Goal: Task Accomplishment & Management: Use online tool/utility

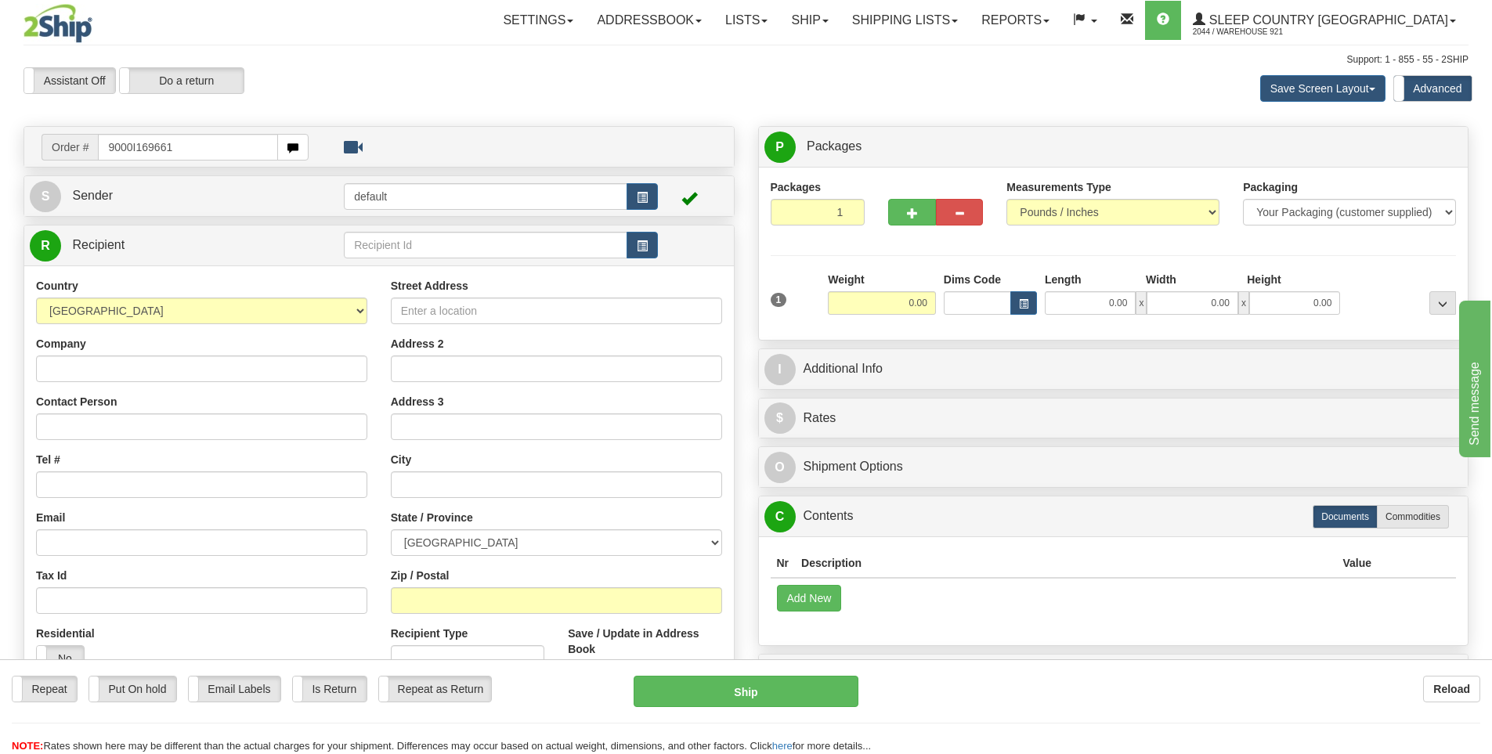
type input "9000I169661"
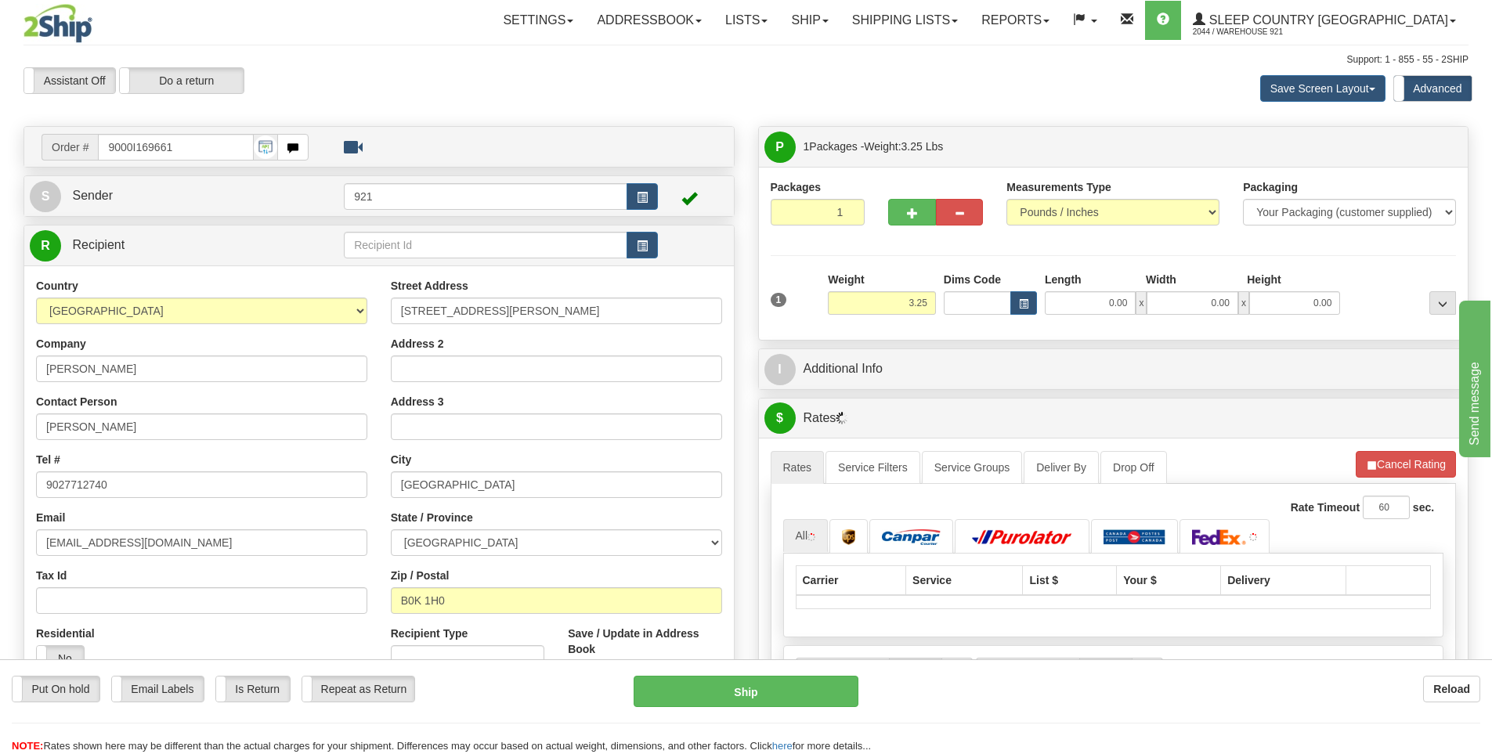
click at [1080, 315] on div "1 Weight 3.25 Dims Code 0.00" at bounding box center [1114, 300] width 694 height 56
click at [1084, 298] on input "0.00" at bounding box center [1090, 303] width 91 height 24
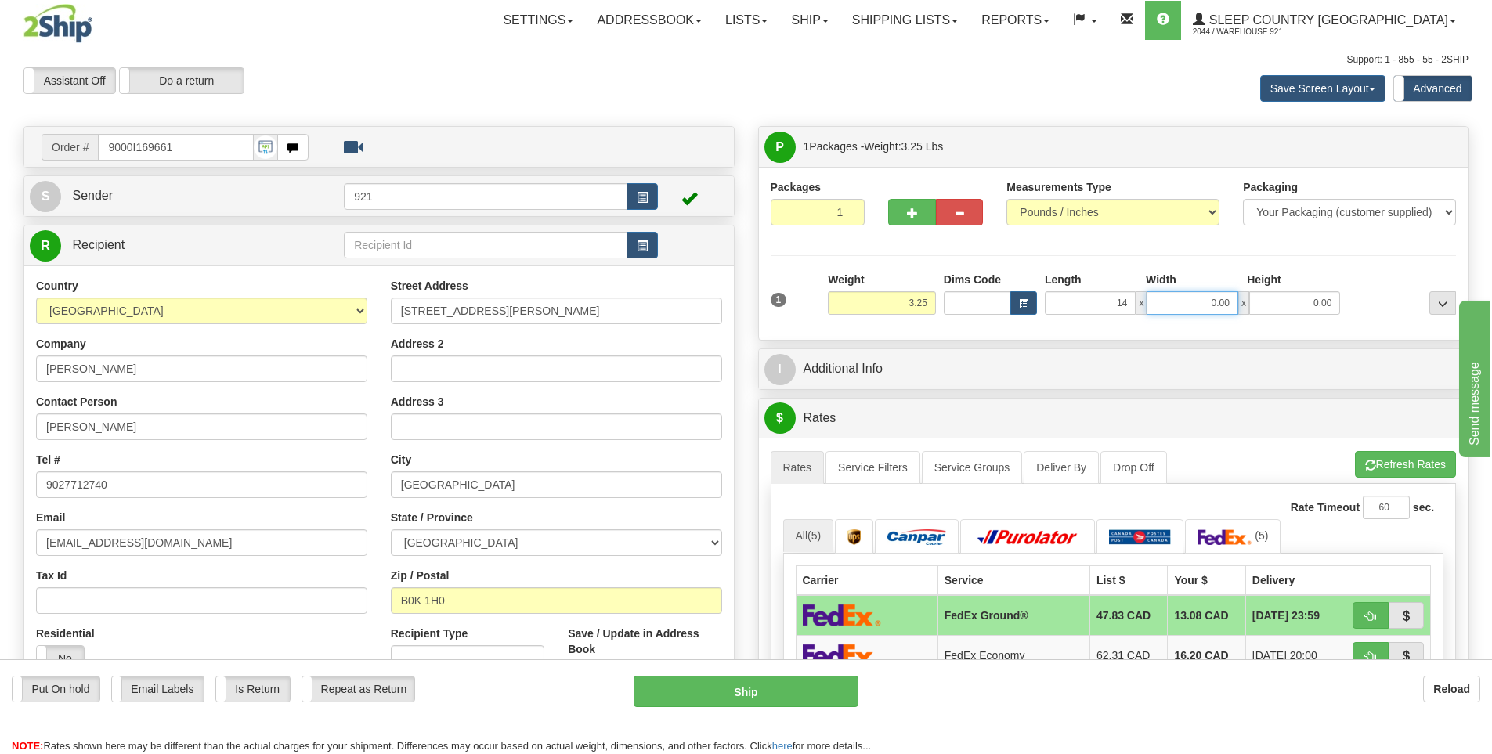
type input "14.00"
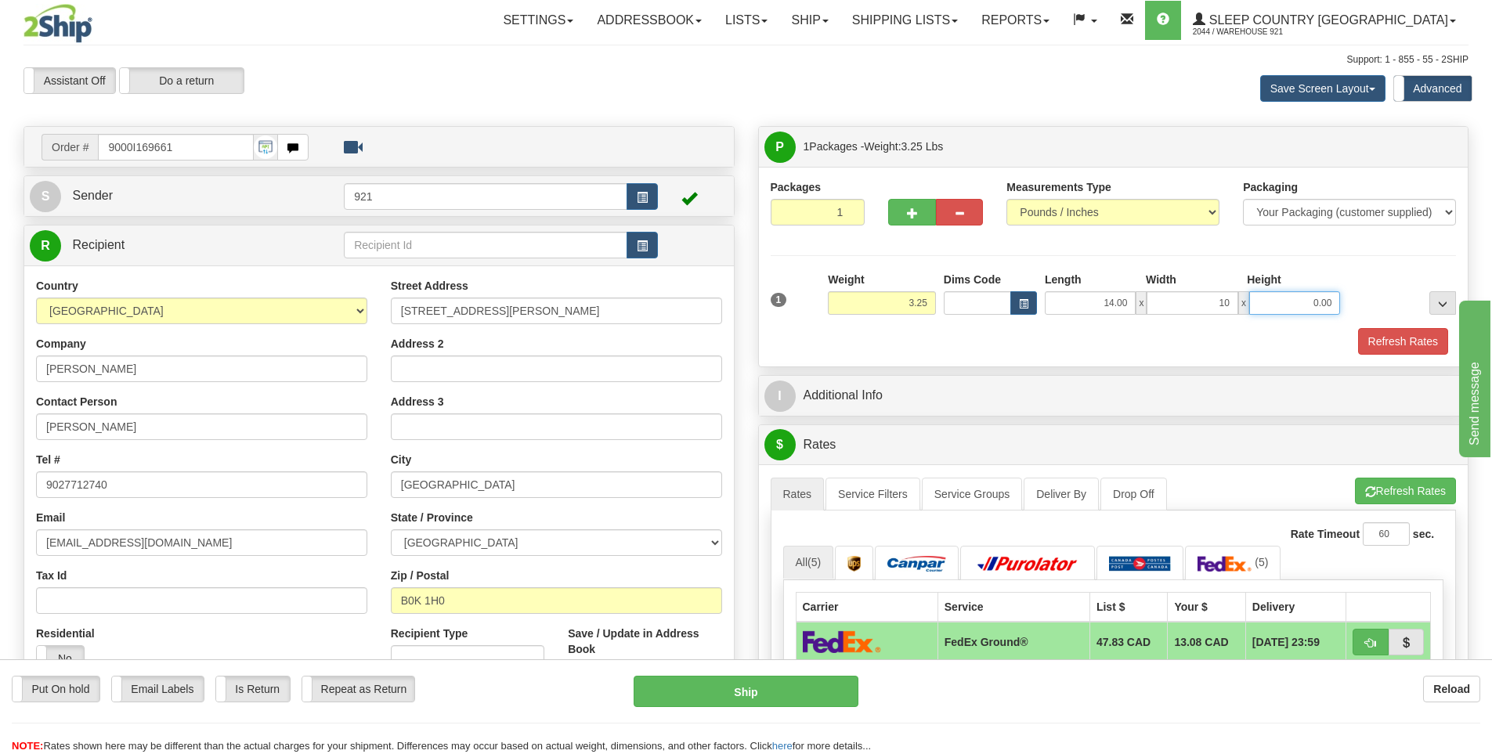
type input "10.00"
type input "6.00"
click at [1380, 340] on button "Refresh Rates" at bounding box center [1403, 341] width 90 height 27
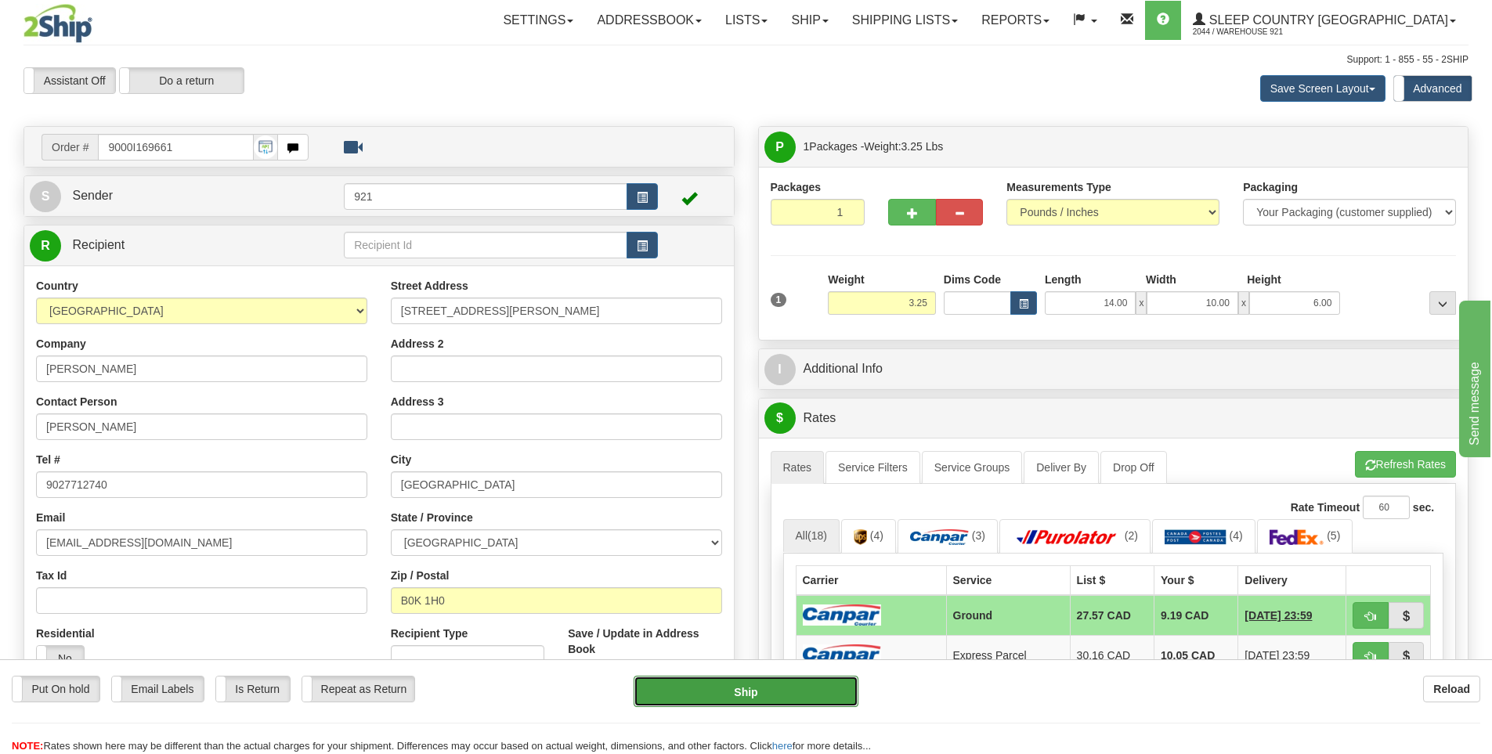
click at [769, 692] on button "Ship" at bounding box center [746, 691] width 225 height 31
type input "1"
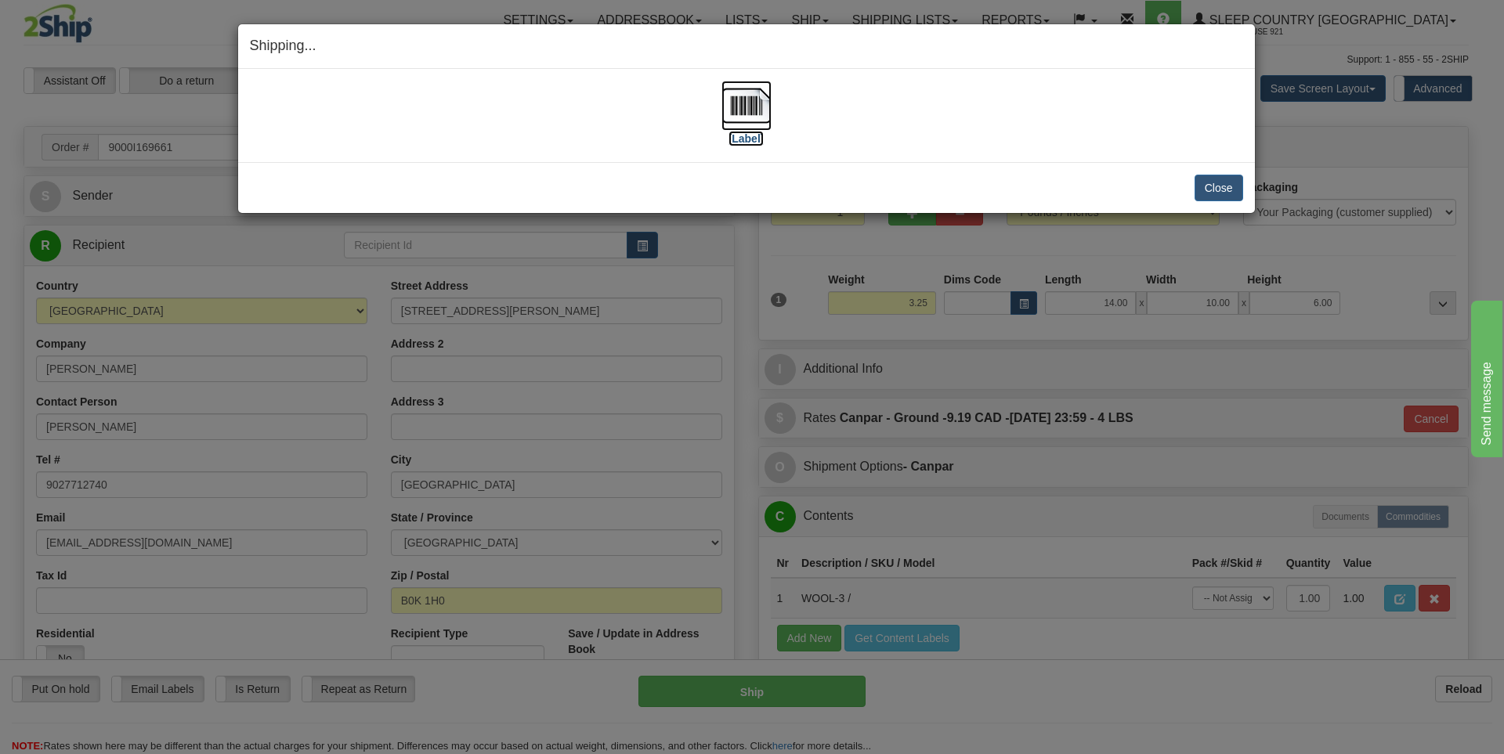
click at [753, 140] on label "[Label]" at bounding box center [747, 139] width 36 height 16
click at [1218, 186] on button "Close" at bounding box center [1219, 188] width 49 height 27
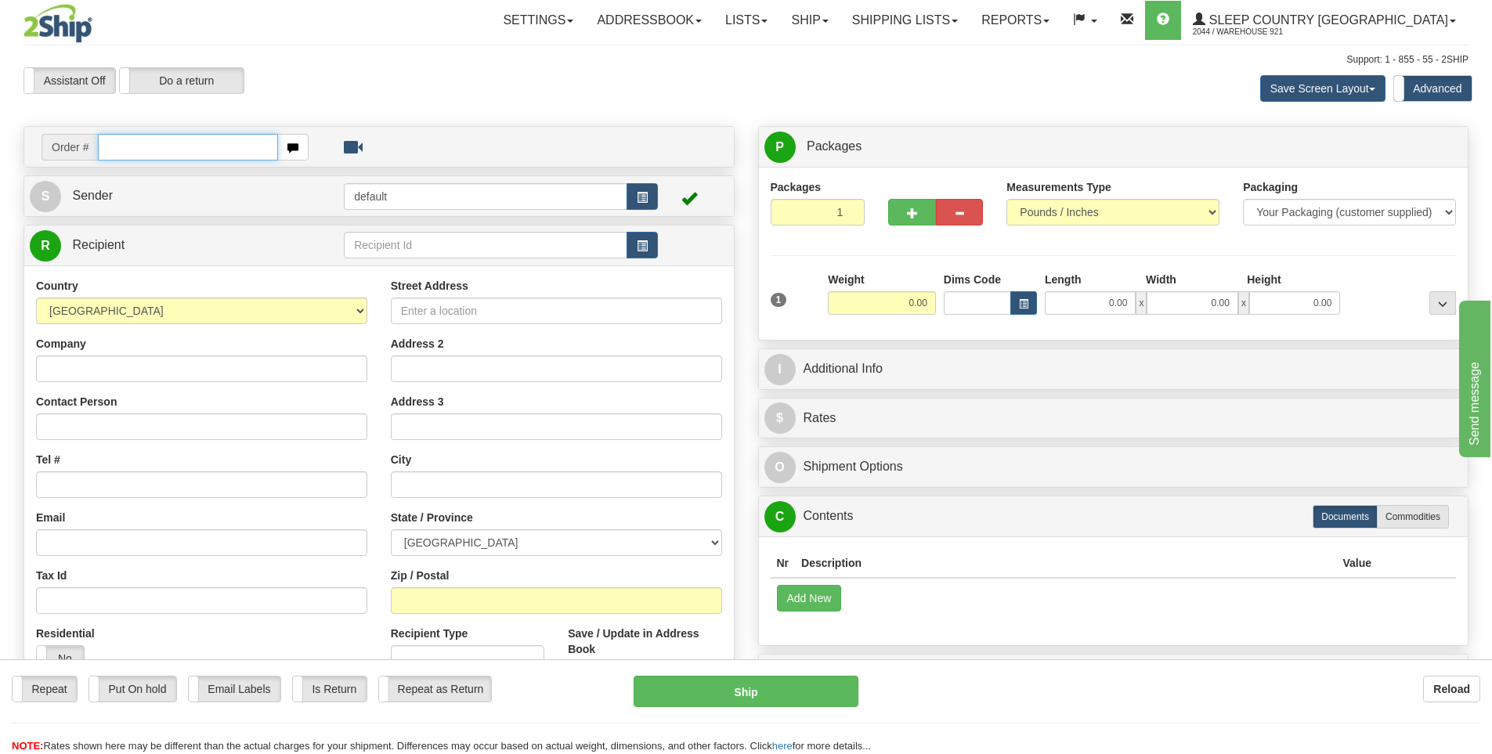
click at [165, 153] on input "text" at bounding box center [188, 147] width 180 height 27
type input "9000I169812"
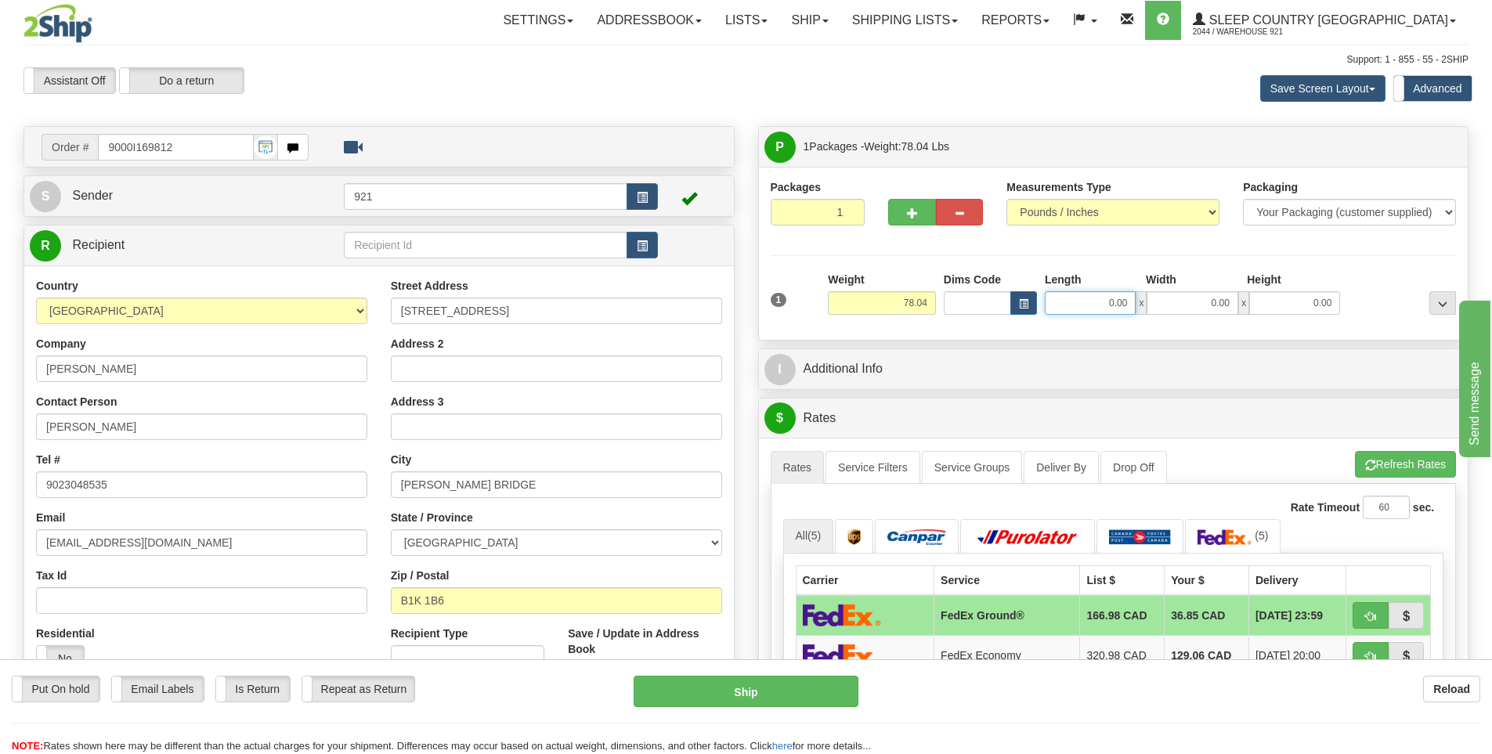
click at [1112, 302] on input "0.00" at bounding box center [1090, 303] width 91 height 24
type input "15.00"
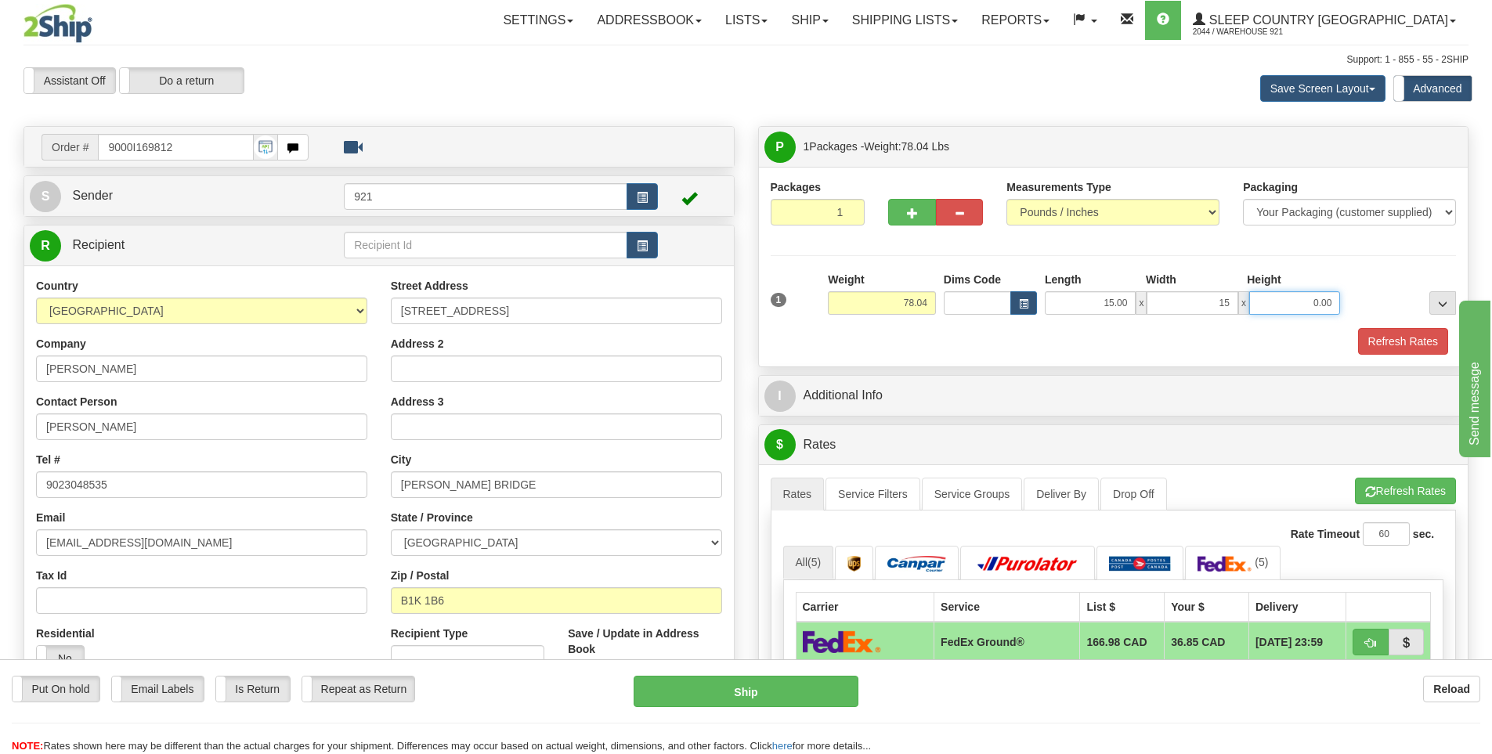
type input "15.00"
type input "60.00"
click at [1374, 336] on button "Refresh Rates" at bounding box center [1403, 341] width 90 height 27
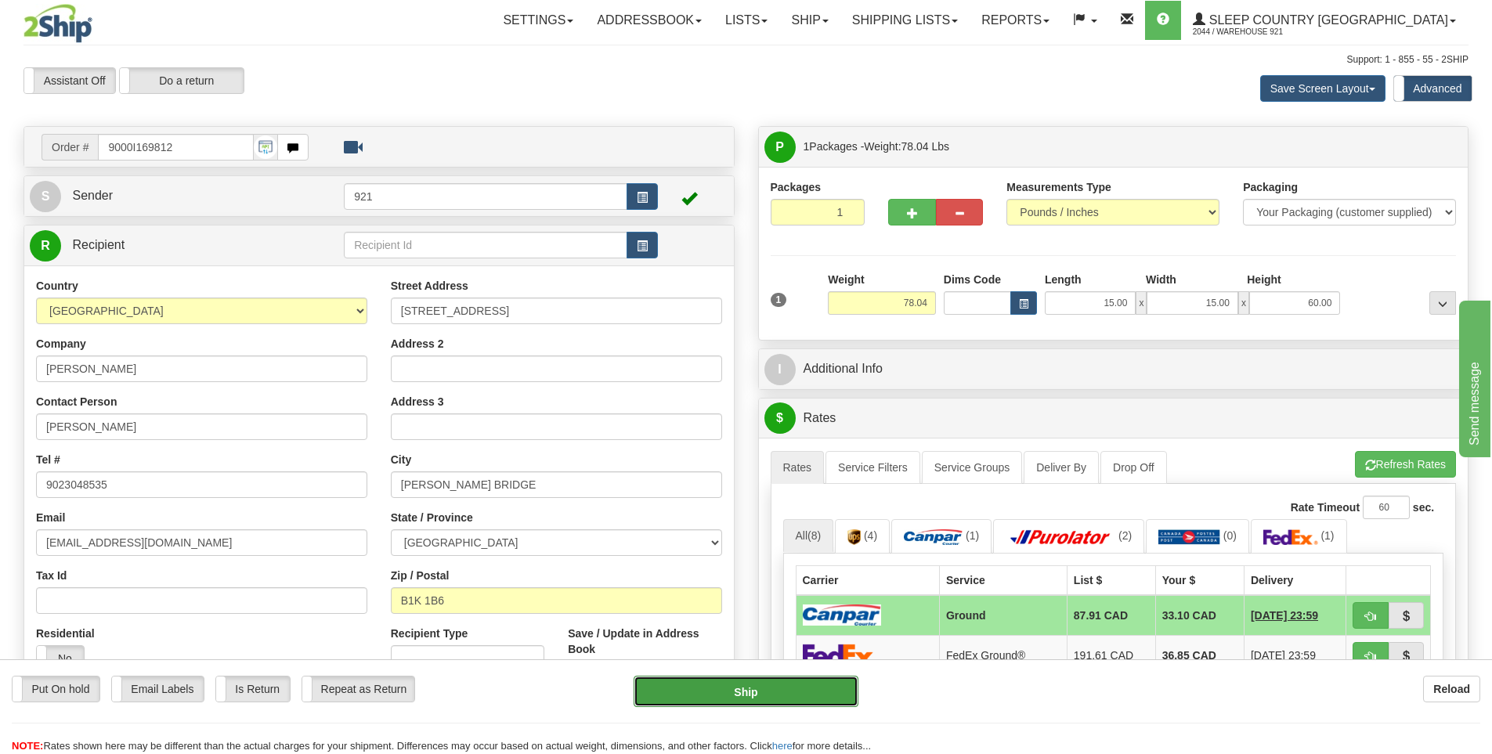
click at [781, 699] on button "Ship" at bounding box center [746, 691] width 225 height 31
type input "1"
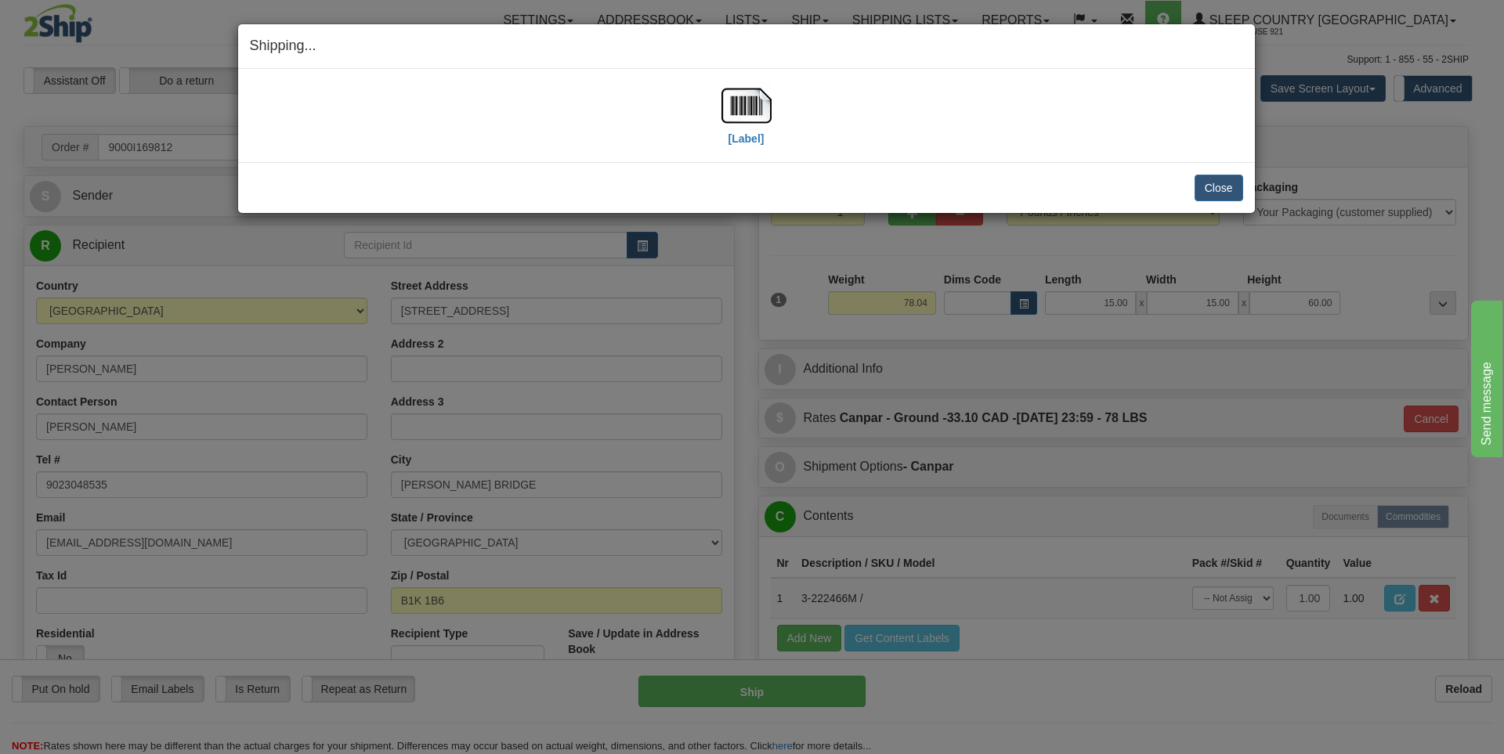
click at [744, 147] on div "[Label]" at bounding box center [746, 116] width 50 height 70
click at [747, 138] on label "[Label]" at bounding box center [747, 139] width 36 height 16
click at [1212, 192] on button "Close" at bounding box center [1219, 188] width 49 height 27
